Goal: Transaction & Acquisition: Purchase product/service

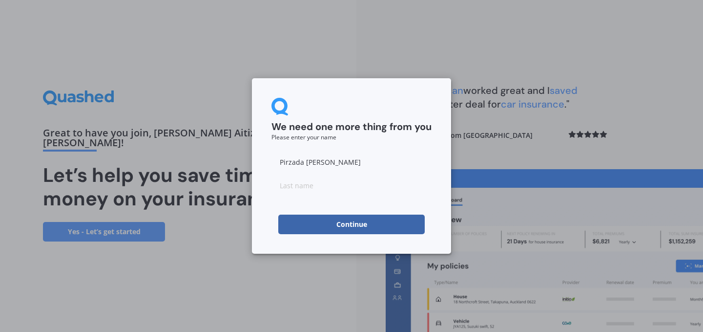
click at [334, 182] on input at bounding box center [352, 185] width 160 height 20
type input "Shah"
click at [377, 162] on input "Pirzada Aitizaz Walayat shah" at bounding box center [352, 162] width 160 height 20
type input "Pirzada Aitizaz Walayat"
click at [375, 222] on button "Continue" at bounding box center [351, 224] width 147 height 20
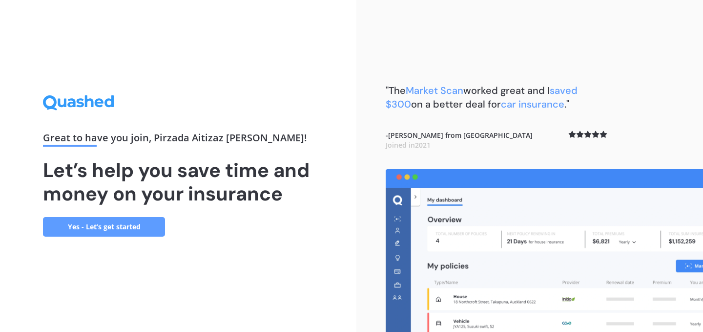
click at [132, 226] on link "Yes - Let’s get started" at bounding box center [104, 227] width 122 height 20
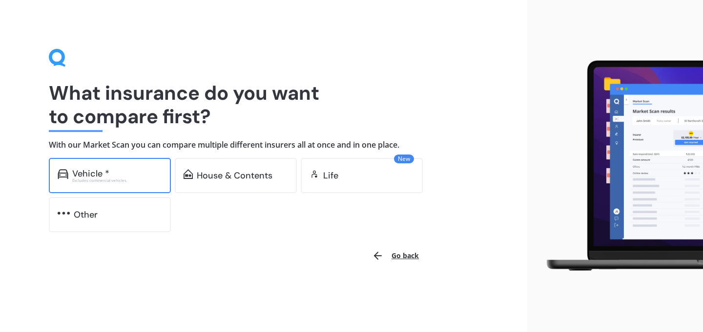
click at [130, 171] on div "Vehicle *" at bounding box center [117, 173] width 90 height 10
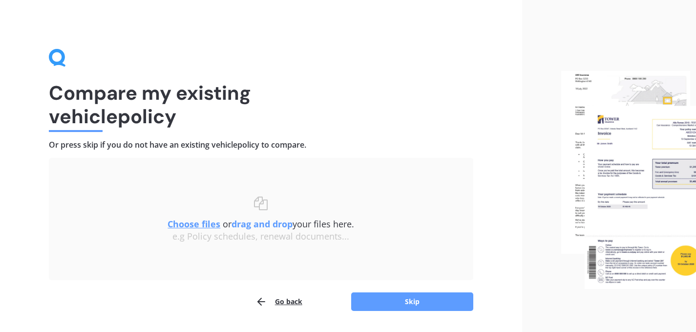
scroll to position [28, 0]
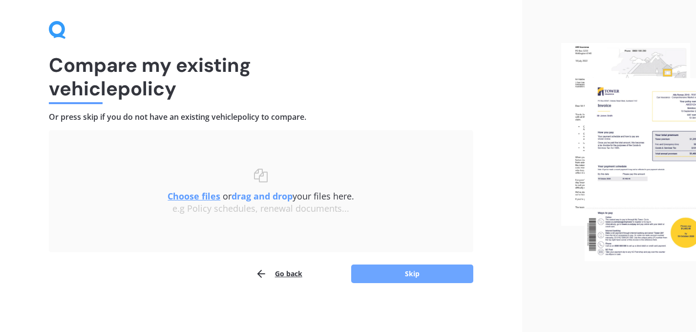
click at [434, 270] on button "Skip" at bounding box center [412, 273] width 122 height 19
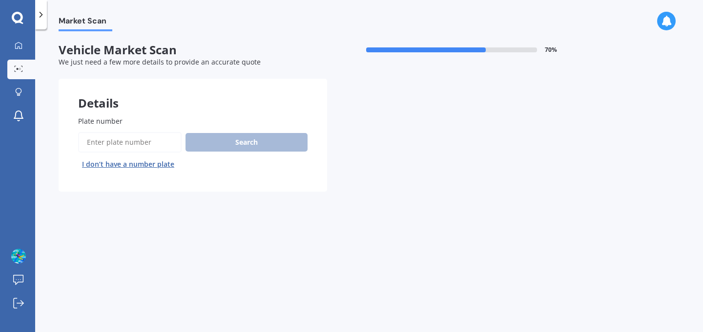
click at [160, 143] on input "Plate number" at bounding box center [130, 142] width 104 height 21
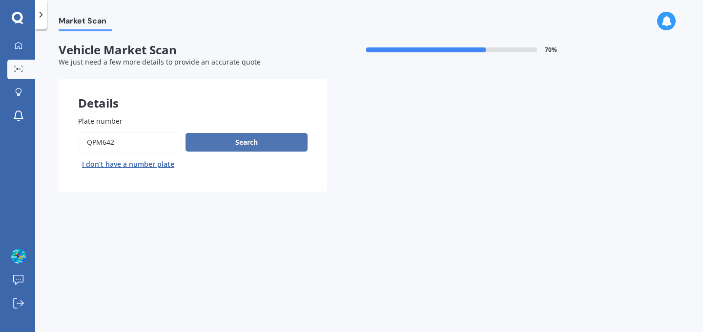
type input "QPM642"
click at [235, 147] on button "Search" at bounding box center [247, 142] width 122 height 19
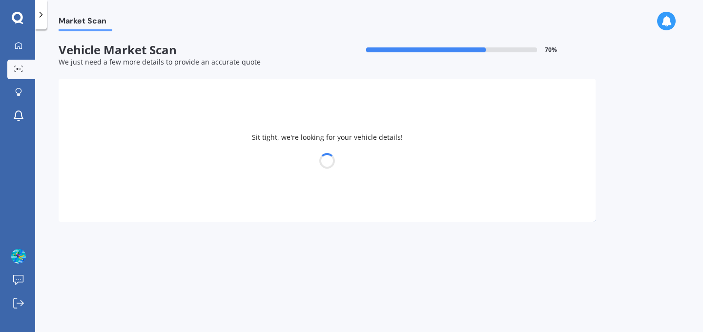
select select "TOYOTA"
select select "COROLLA"
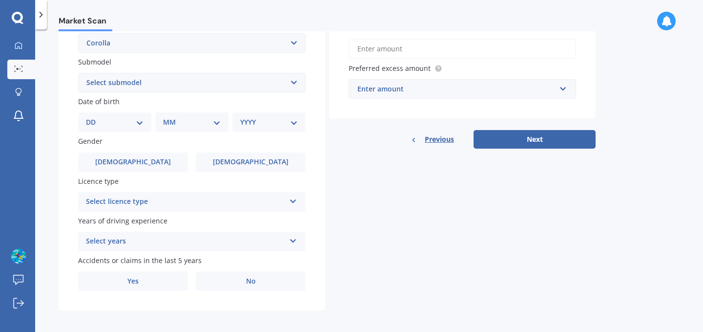
scroll to position [246, 0]
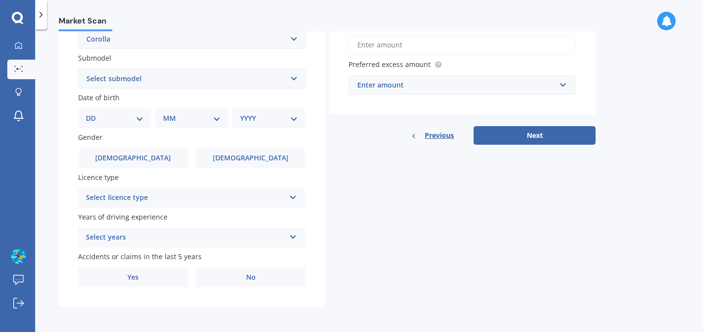
click at [131, 115] on select "DD 01 02 03 04 05 06 07 08 09 10 11 12 13 14 15 16 17 18 19 20 21 22 23 24 25 2…" at bounding box center [115, 118] width 58 height 11
click at [363, 212] on div "Details Plate number Search I don’t have a number plate Year 2019 Make Select m…" at bounding box center [327, 70] width 537 height 471
click at [151, 161] on label "Male" at bounding box center [133, 158] width 110 height 20
click at [0, 0] on input "Male" at bounding box center [0, 0] width 0 height 0
click at [166, 198] on div "Select licence type" at bounding box center [185, 198] width 199 height 12
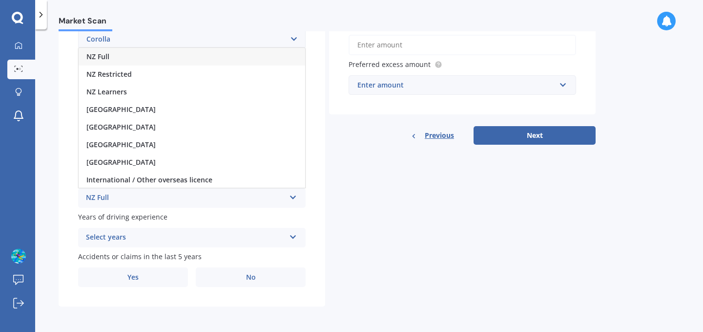
click at [143, 56] on div "NZ Full" at bounding box center [192, 57] width 227 height 18
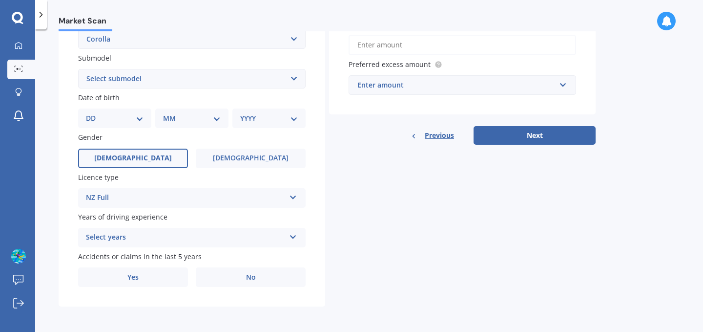
click at [163, 235] on div "Select years" at bounding box center [185, 237] width 199 height 12
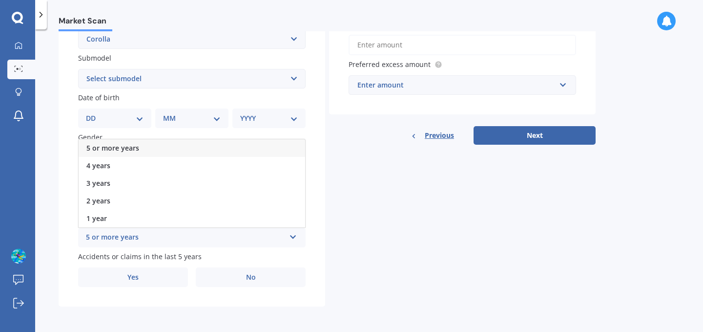
click at [143, 147] on div "5 or more years" at bounding box center [192, 148] width 227 height 18
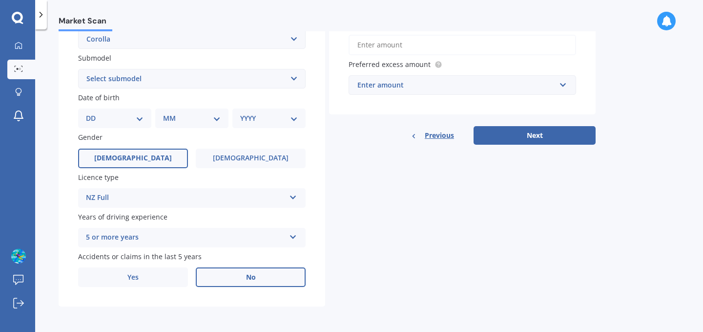
click at [229, 280] on label "No" at bounding box center [251, 277] width 110 height 20
click at [0, 0] on input "No" at bounding box center [0, 0] width 0 height 0
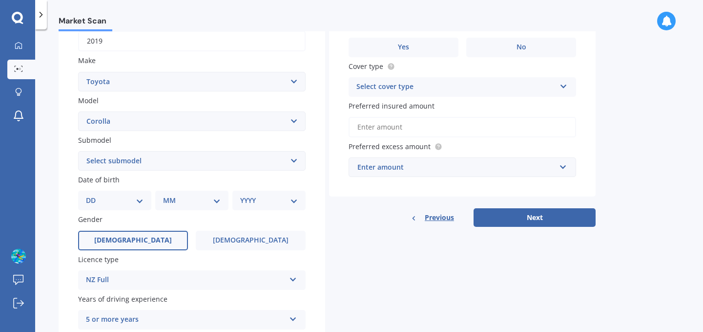
scroll to position [160, 0]
click at [142, 202] on select "DD 01 02 03 04 05 06 07 08 09 10 11 12 13 14 15 16 17 18 19 20 21 22 23 24 25 2…" at bounding box center [115, 201] width 58 height 11
select select "20"
click at [94, 197] on select "DD 01 02 03 04 05 06 07 08 09 10 11 12 13 14 15 16 17 18 19 20 21 22 23 24 25 2…" at bounding box center [115, 201] width 58 height 11
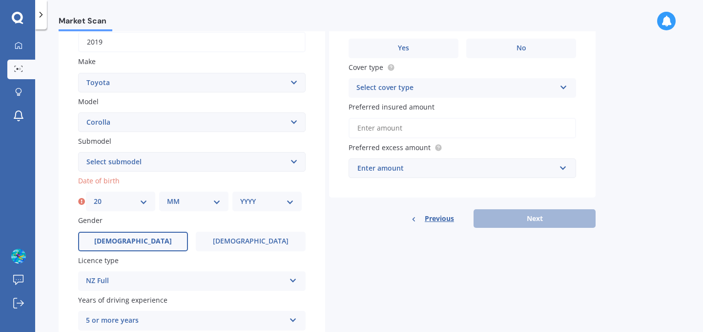
click at [195, 205] on select "MM 01 02 03 04 05 06 07 08 09 10 11 12" at bounding box center [194, 201] width 54 height 11
select select "03"
click at [167, 197] on select "MM 01 02 03 04 05 06 07 08 09 10 11 12" at bounding box center [194, 201] width 54 height 11
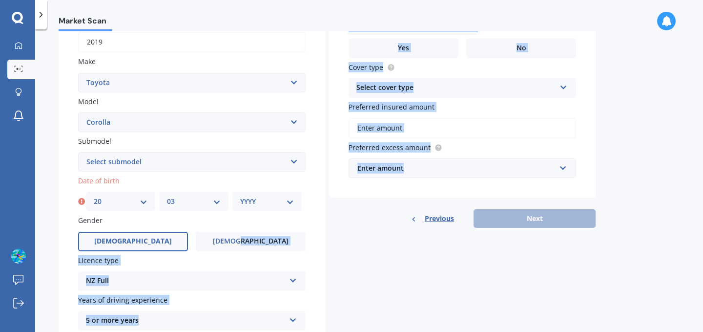
drag, startPoint x: 278, startPoint y: 244, endPoint x: 363, endPoint y: 221, distance: 88.5
click at [363, 221] on div "Details Plate number Search I don’t have a number plate Year 2019 Make Select m…" at bounding box center [327, 153] width 537 height 471
click at [266, 199] on select "YYYY 2025 2024 2023 2022 2021 2020 2019 2018 2017 2016 2015 2014 2013 2012 2011…" at bounding box center [267, 201] width 54 height 11
select select "1989"
click at [240, 197] on select "YYYY 2025 2024 2023 2022 2021 2020 2019 2018 2017 2016 2015 2014 2013 2012 2011…" at bounding box center [267, 201] width 54 height 11
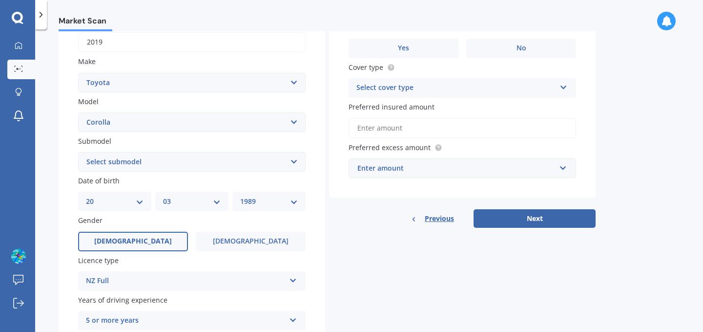
click at [407, 265] on div "Details Plate number Search I don’t have a number plate Year 2019 Make Select m…" at bounding box center [327, 153] width 537 height 471
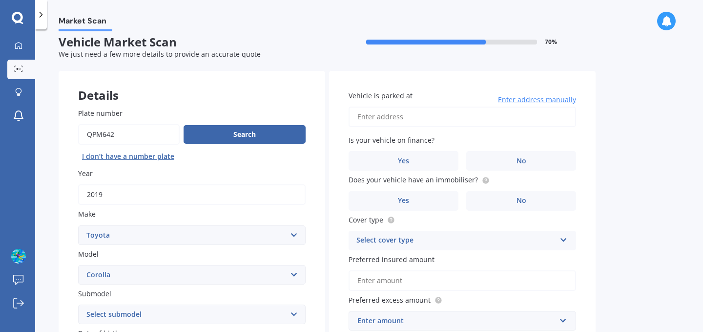
scroll to position [4, 0]
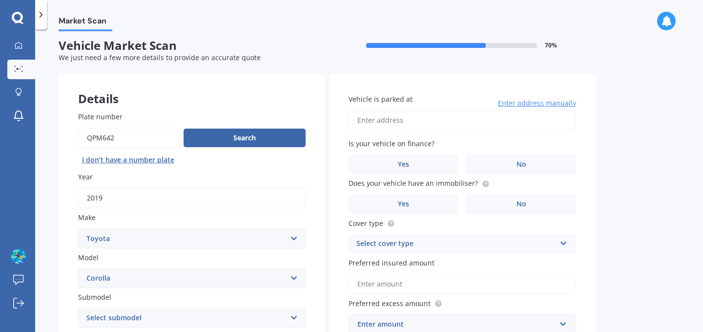
click at [455, 125] on input "Vehicle is parked at" at bounding box center [463, 120] width 228 height 21
type input "313B Bucklands Beach Road, Bucklands Beach, AucklandOther Asian"
click at [498, 163] on label "No" at bounding box center [521, 164] width 110 height 20
click at [0, 0] on input "No" at bounding box center [0, 0] width 0 height 0
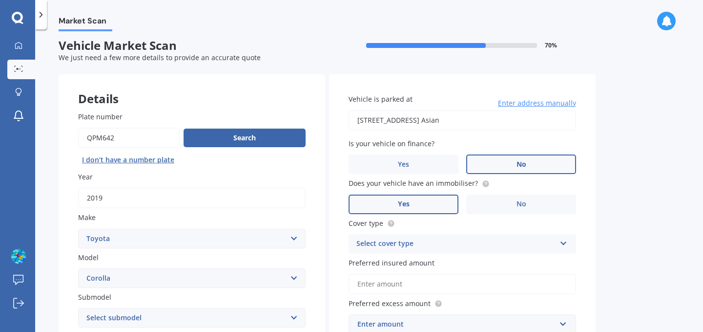
click at [427, 201] on label "Yes" at bounding box center [404, 204] width 110 height 20
click at [0, 0] on input "Yes" at bounding box center [0, 0] width 0 height 0
click at [476, 247] on div "Select cover type" at bounding box center [455, 244] width 199 height 12
click at [436, 264] on div "Comprehensive" at bounding box center [462, 263] width 227 height 18
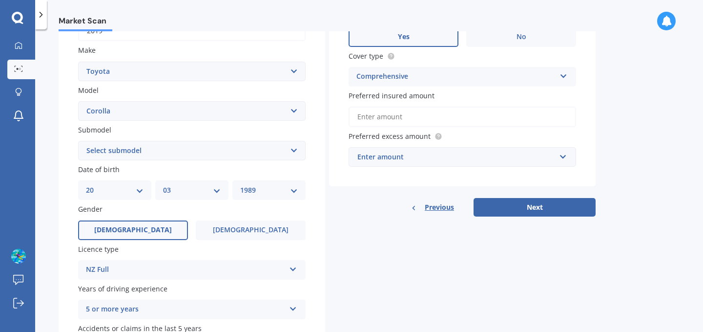
scroll to position [172, 0]
click at [425, 121] on input "Preferred insured amount" at bounding box center [463, 116] width 228 height 21
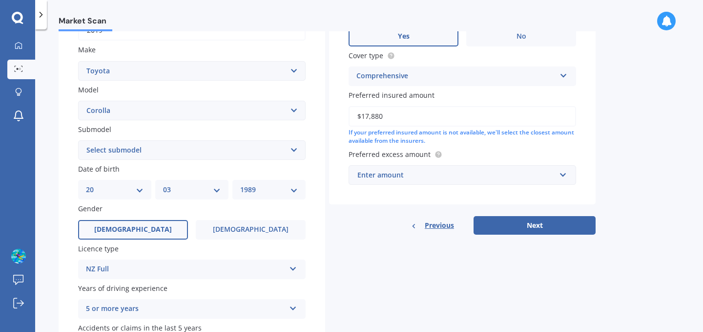
type input "$17,880"
click at [443, 178] on div "Enter amount" at bounding box center [456, 174] width 198 height 11
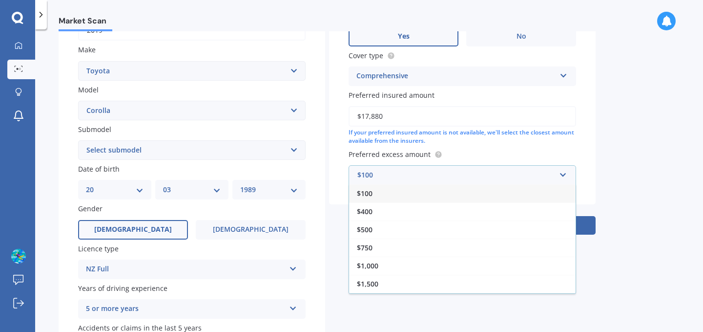
click at [432, 198] on div "$100" at bounding box center [462, 193] width 227 height 18
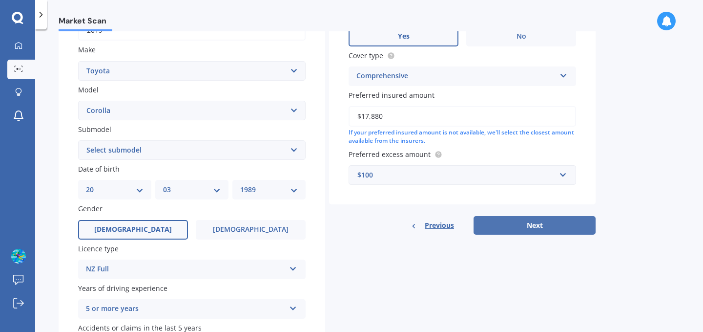
click at [533, 227] on button "Next" at bounding box center [535, 225] width 122 height 19
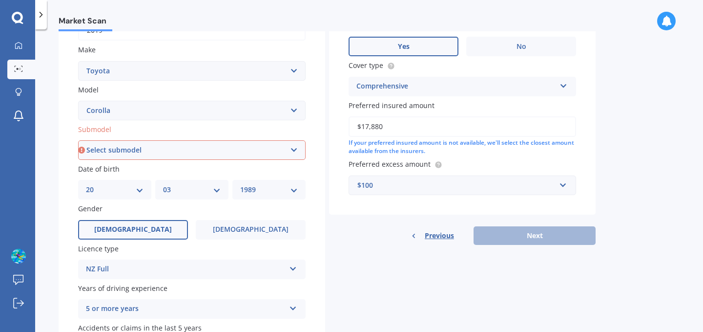
click at [294, 149] on select "Select submodel (All other) Axio Diesel Fielder 2WD Fielder 4WD FXGT GL GLX 1.8…" at bounding box center [192, 150] width 228 height 20
select select "FIELDER 2WD"
click at [78, 141] on select "Select submodel (All other) Axio Diesel Fielder 2WD Fielder 4WD FXGT GL GLX 1.8…" at bounding box center [192, 150] width 228 height 20
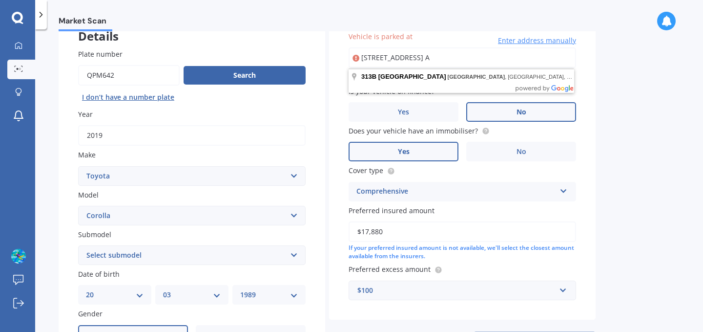
scroll to position [0, 0]
type input "313B Bucklands Beach Road, Bucklands Beach, Auckland 2012"
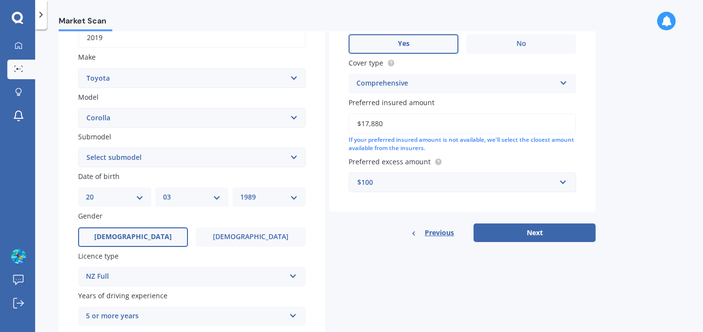
scroll to position [166, 0]
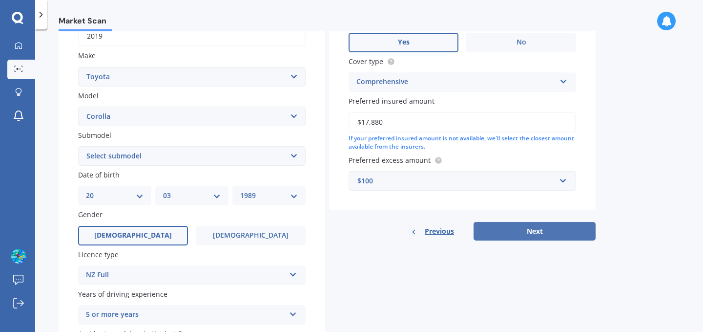
click at [563, 237] on button "Next" at bounding box center [535, 231] width 122 height 19
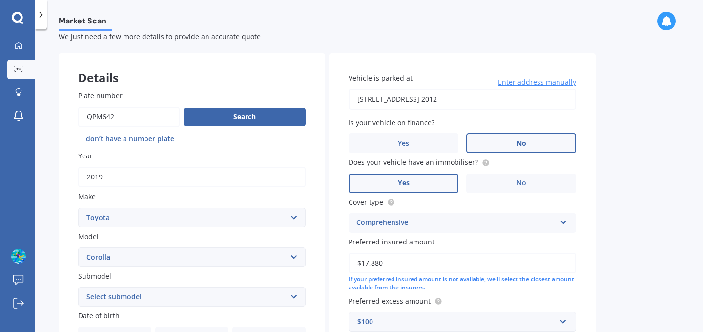
select select "20"
select select "03"
select select "1989"
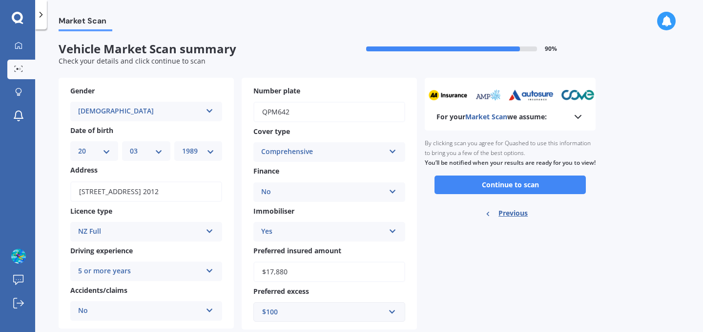
scroll to position [0, 0]
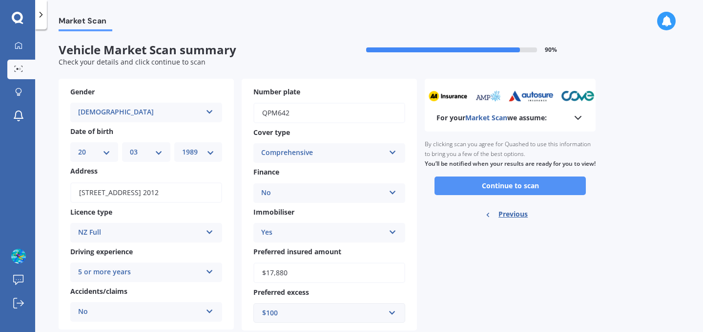
click at [527, 195] on button "Continue to scan" at bounding box center [510, 185] width 151 height 19
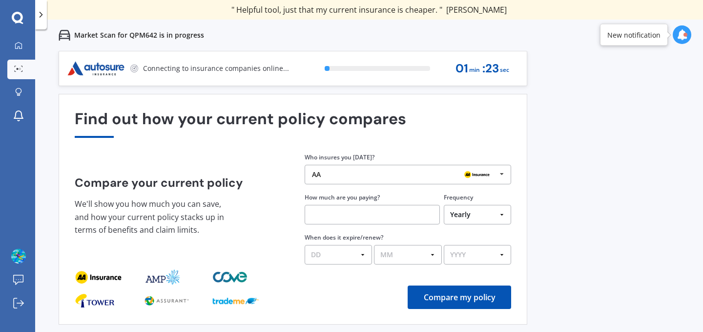
click at [653, 139] on div "Previous 60,000+ Kiwis have signed up to shop and save on insurance with us " H…" at bounding box center [369, 217] width 668 height 332
click at [666, 163] on div "Previous 60,000+ Kiwis have signed up to shop and save on insurance with us " H…" at bounding box center [369, 217] width 668 height 332
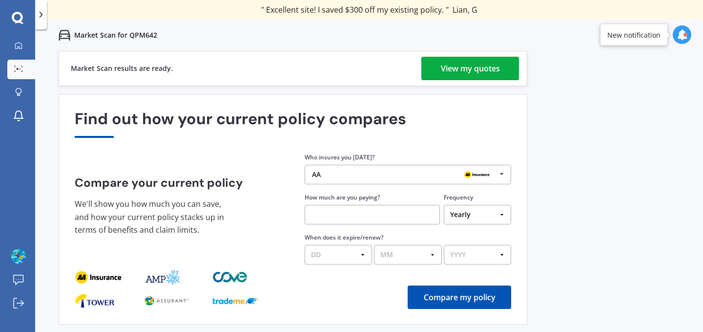
click at [456, 61] on div "View my quotes" at bounding box center [470, 68] width 59 height 23
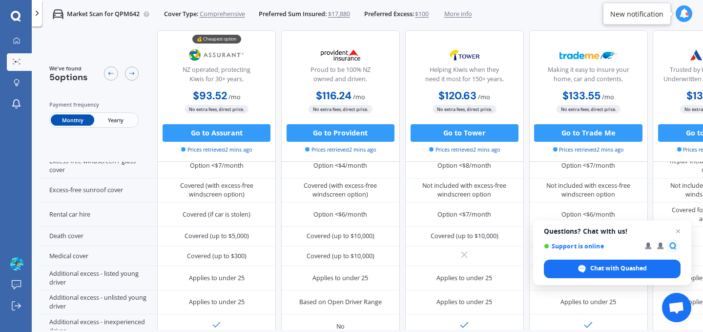
scroll to position [472, 0]
